Goal: Transaction & Acquisition: Purchase product/service

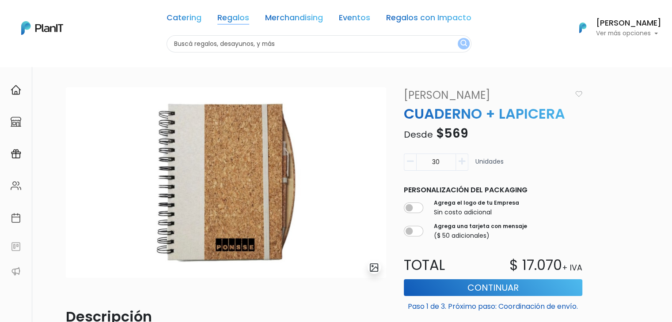
click at [232, 15] on link "Regalos" at bounding box center [233, 19] width 32 height 11
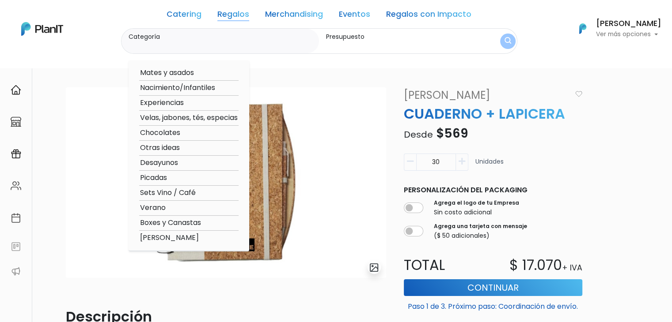
click at [182, 221] on option "Boxes y Canastas" at bounding box center [188, 223] width 99 height 11
type input "Boxes y Canastas"
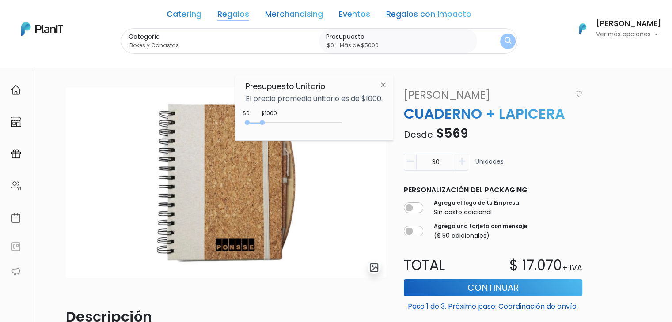
type input "$0 - Más de $5000"
drag, startPoint x: 264, startPoint y: 122, endPoint x: 388, endPoint y: 137, distance: 125.0
click at [388, 137] on div "Presupuesto Unitario El precio promedio unitario es de $1000. +$5000 $0 0 : 500…" at bounding box center [314, 108] width 158 height 66
click at [504, 45] on img "submit" at bounding box center [507, 41] width 7 height 8
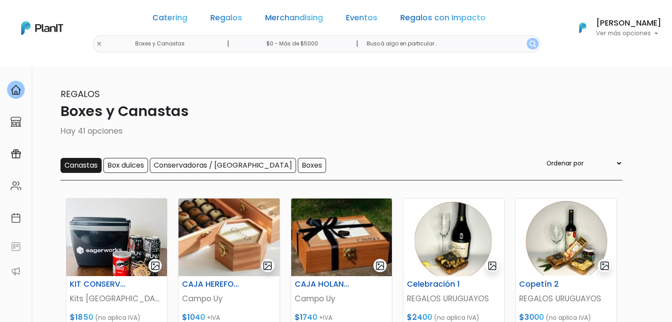
click at [83, 168] on input "Canastas" at bounding box center [80, 165] width 41 height 15
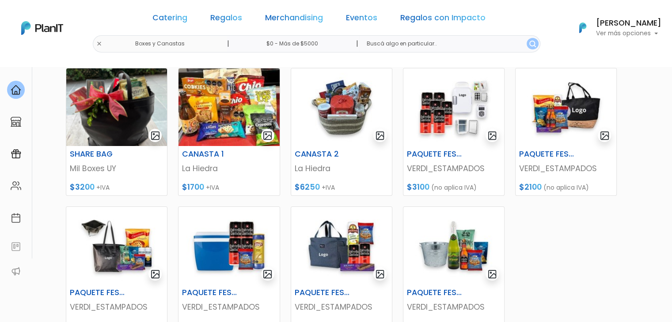
scroll to position [125, 0]
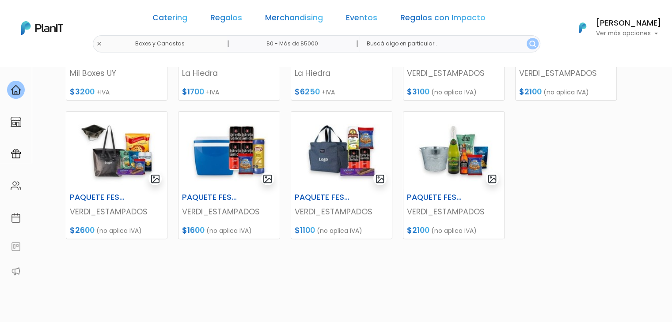
scroll to position [225, 0]
